Goal: Ask a question: Seek information or help from site administrators or community

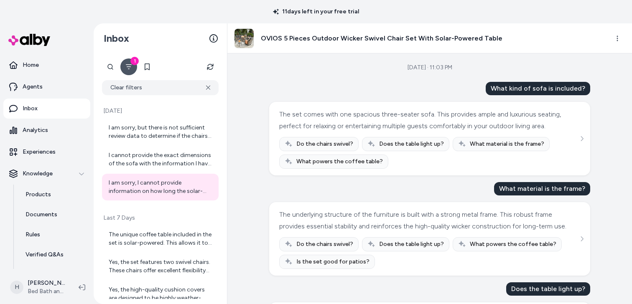
scroll to position [306, 0]
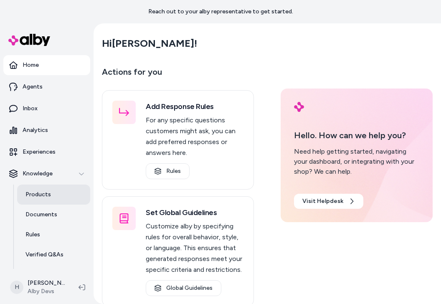
click at [38, 196] on p "Products" at bounding box center [37, 195] width 25 height 8
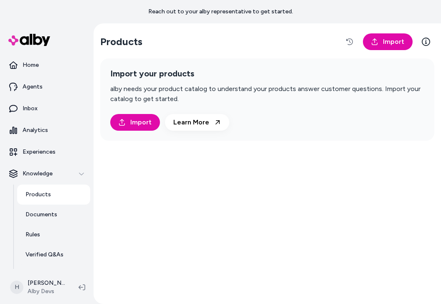
click at [62, 193] on link "Products" at bounding box center [53, 195] width 73 height 20
click at [51, 214] on p "Documents" at bounding box center [41, 215] width 32 height 8
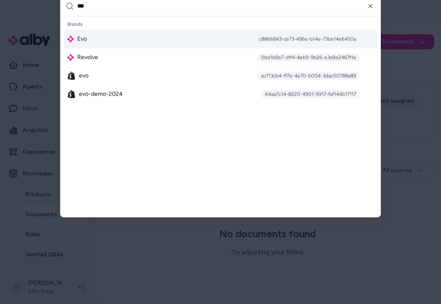
type input "***"
click at [130, 36] on div "Evo c8866843-ce73-496e-b14e-73be14e6450a" at bounding box center [220, 39] width 313 height 18
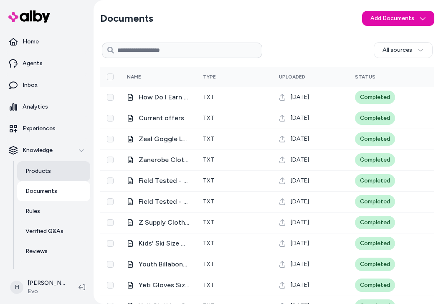
click at [55, 176] on link "Products" at bounding box center [53, 171] width 73 height 20
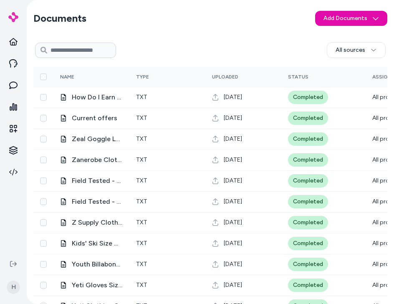
click at [264, 63] on div "All sources 0 Selected Edit Multiple Name Type Uploaded Status Assigned To How …" at bounding box center [210, 271] width 354 height 466
click at [255, 50] on div "All sources" at bounding box center [251, 50] width 270 height 16
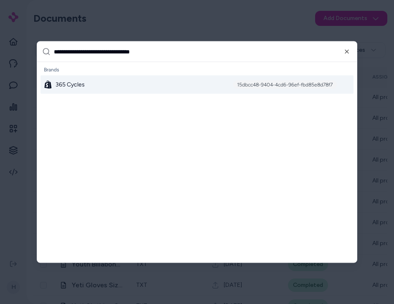
type input "**********"
click at [216, 82] on div "365 Cycles 15dbcc48-9404-4cd6-96ef-fbd85e8d78f7" at bounding box center [197, 85] width 313 height 18
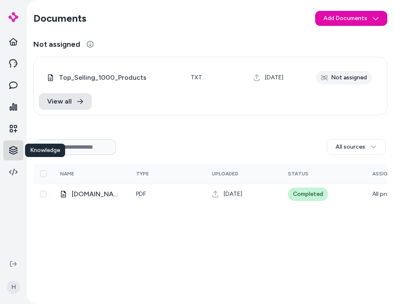
click at [15, 148] on html "Knowledge Knowledge H Documents Add Documents Not assigned 0 Selected Edit Mult…" at bounding box center [197, 152] width 394 height 304
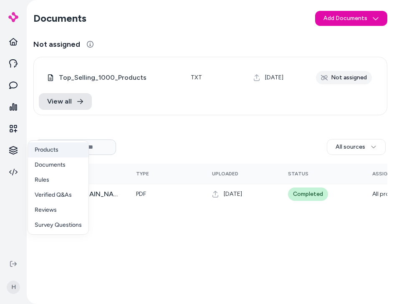
click at [51, 150] on p "Products" at bounding box center [47, 150] width 24 height 8
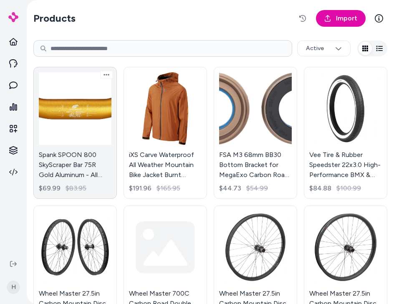
click at [46, 140] on link "Spank SPOON 800 SkyScraper Bar 75R Gold Aluminum - All Mountain Trail E-Bike $6…" at bounding box center [75, 133] width 84 height 132
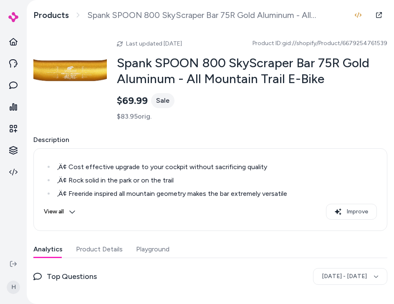
scroll to position [70, 0]
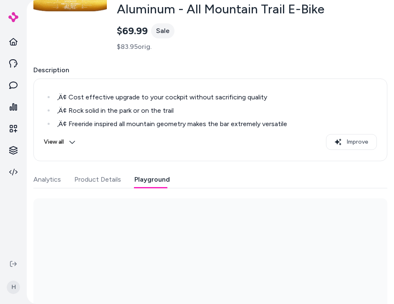
click at [142, 178] on button "Playground" at bounding box center [153, 179] width 36 height 17
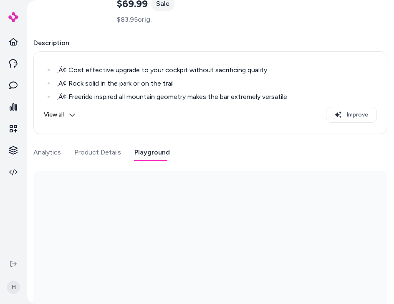
scroll to position [138, 0]
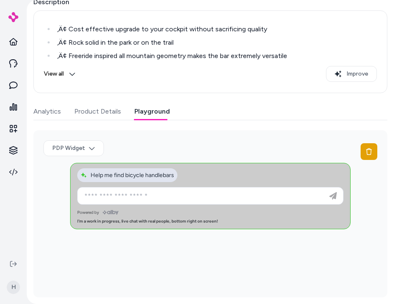
click at [158, 176] on span "Help me find bicycle handlebars" at bounding box center [128, 175] width 94 height 7
type input "**********"
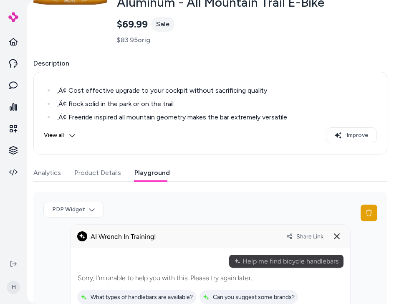
scroll to position [0, 0]
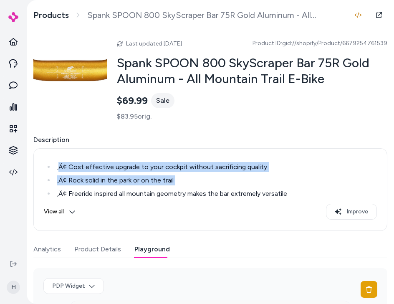
drag, startPoint x: 60, startPoint y: 165, endPoint x: 176, endPoint y: 186, distance: 117.7
click at [176, 186] on ul "‚Ä¢ Cost effective upgrade to your cockpit without sacrificing quality ‚Ä¢ Rock…" at bounding box center [210, 200] width 333 height 77
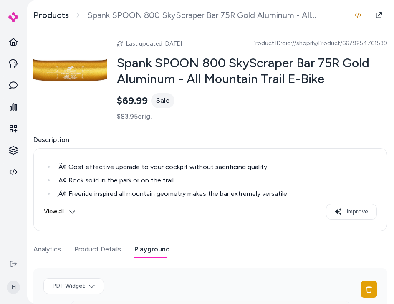
click at [59, 212] on button "View all" at bounding box center [60, 212] width 32 height 16
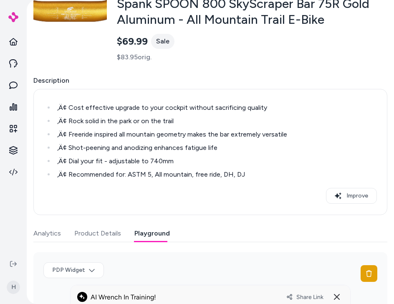
scroll to position [76, 0]
